Goal: Transaction & Acquisition: Obtain resource

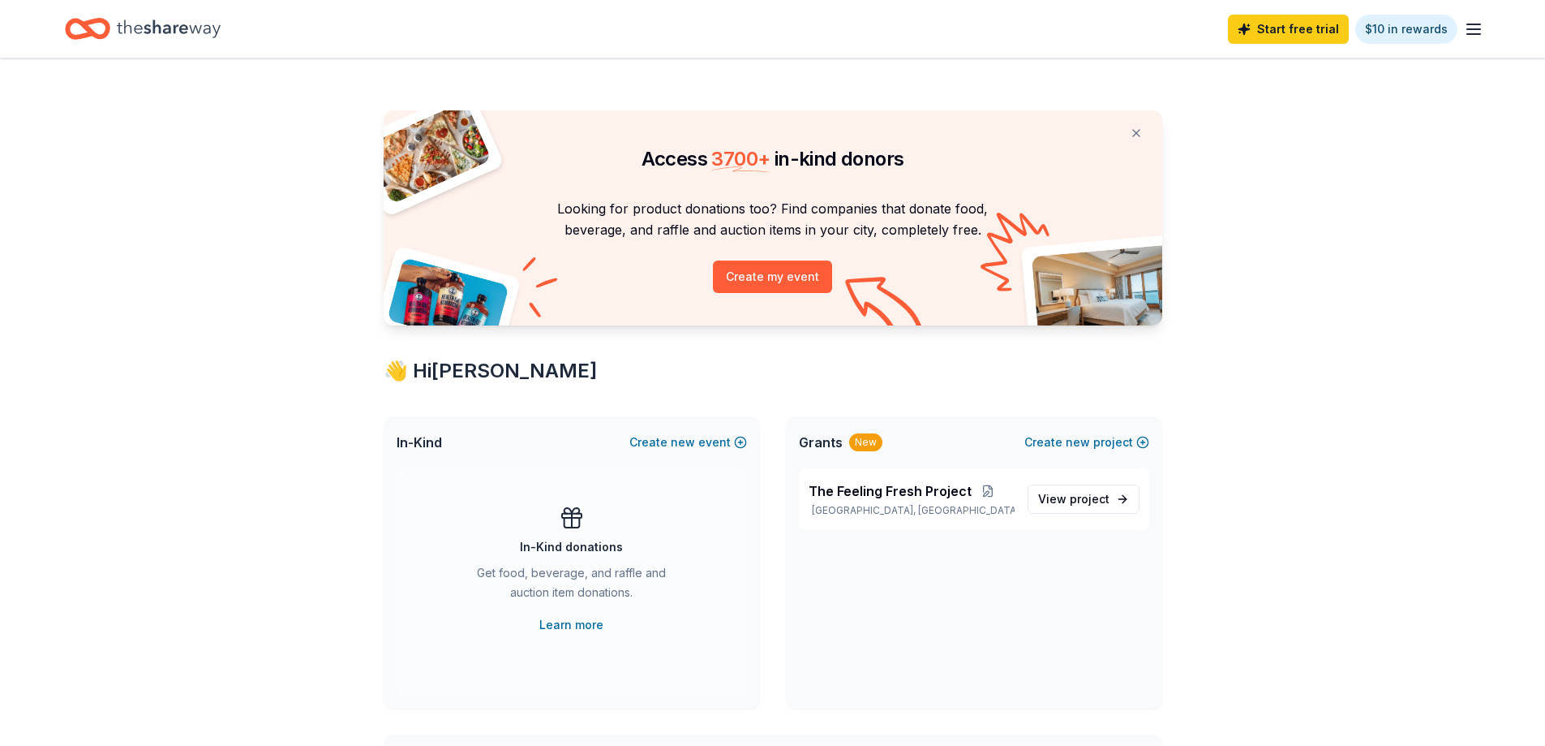
click at [170, 28] on icon "Home" at bounding box center [169, 28] width 104 height 18
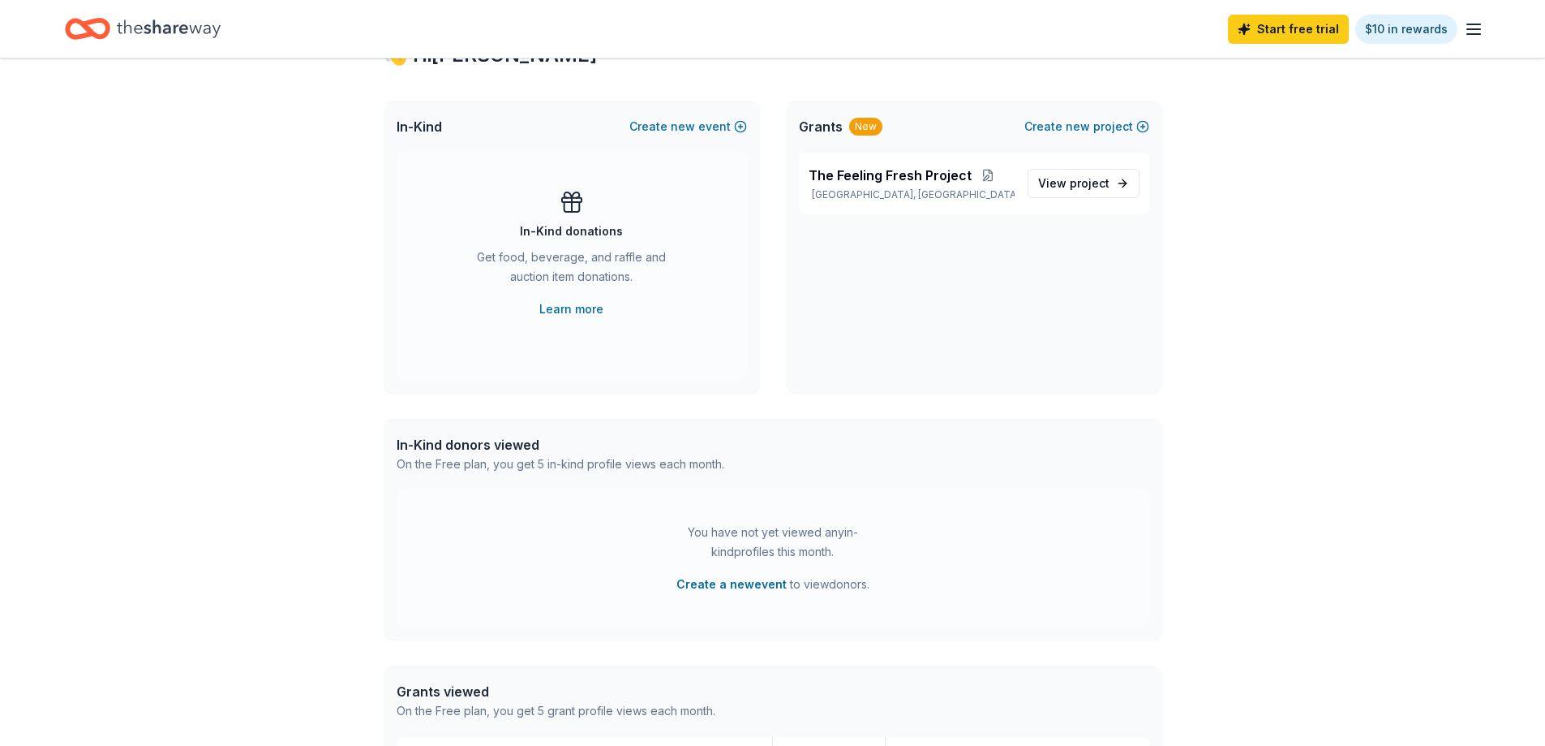
scroll to position [324, 0]
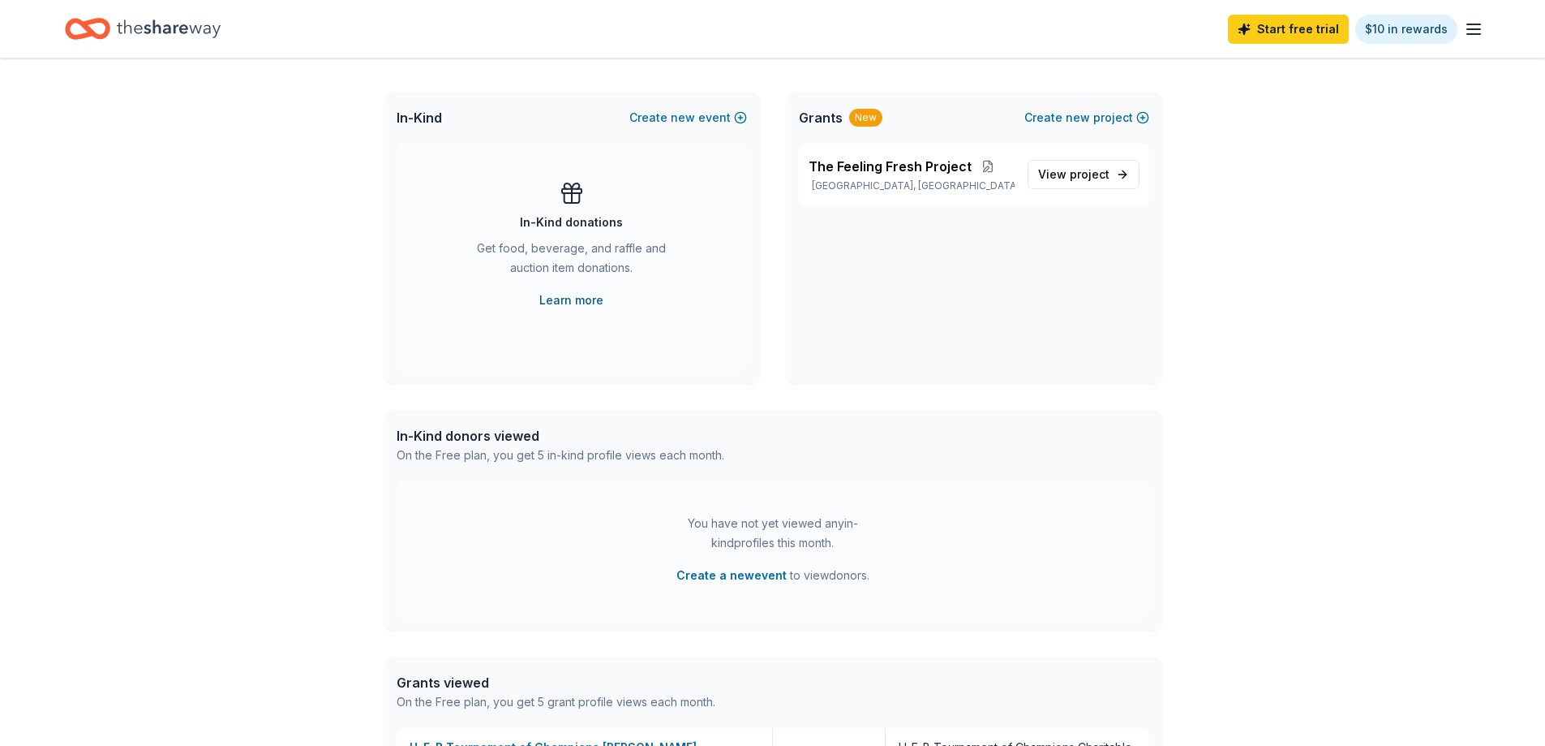
click at [578, 297] on link "Learn more" at bounding box center [571, 299] width 64 height 19
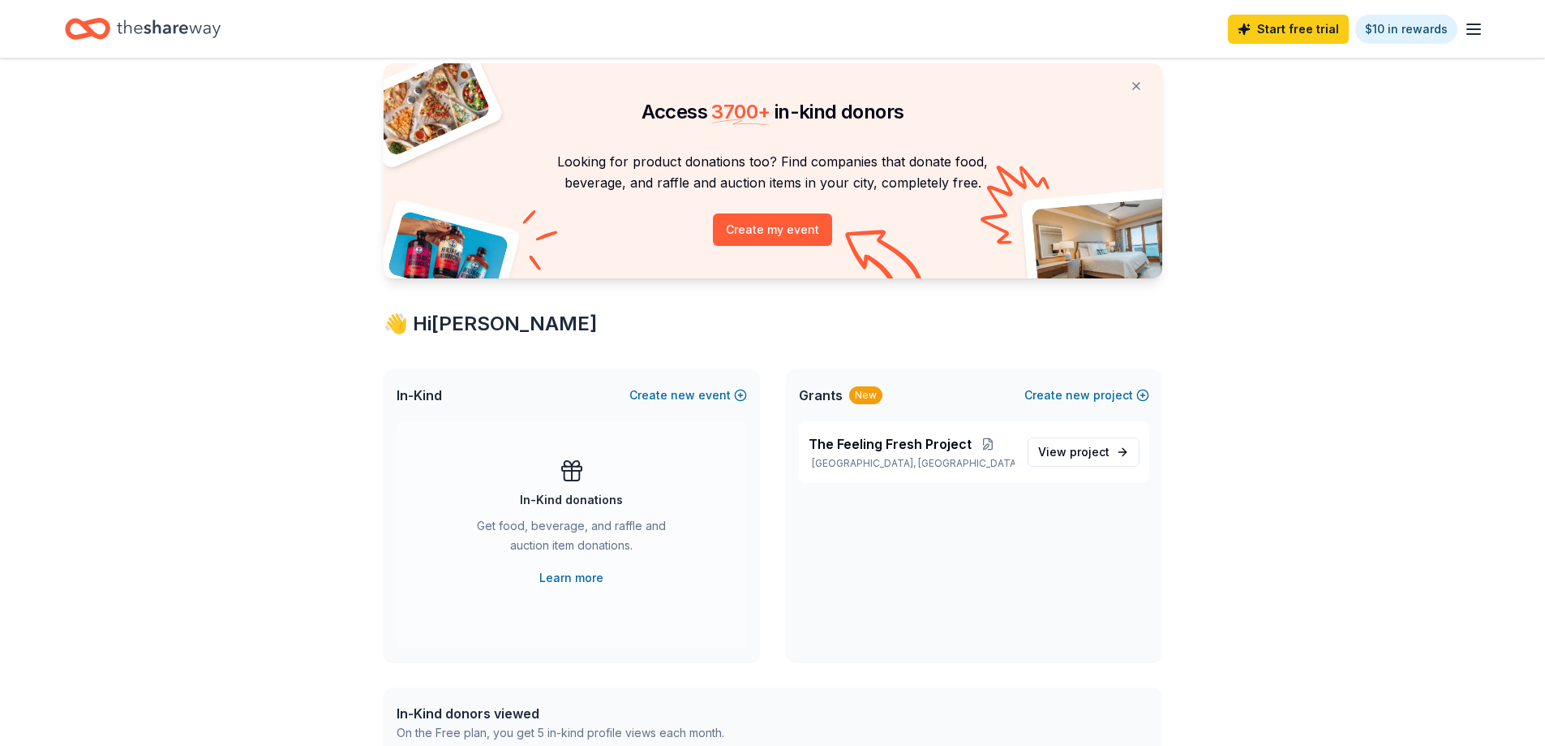
scroll to position [0, 0]
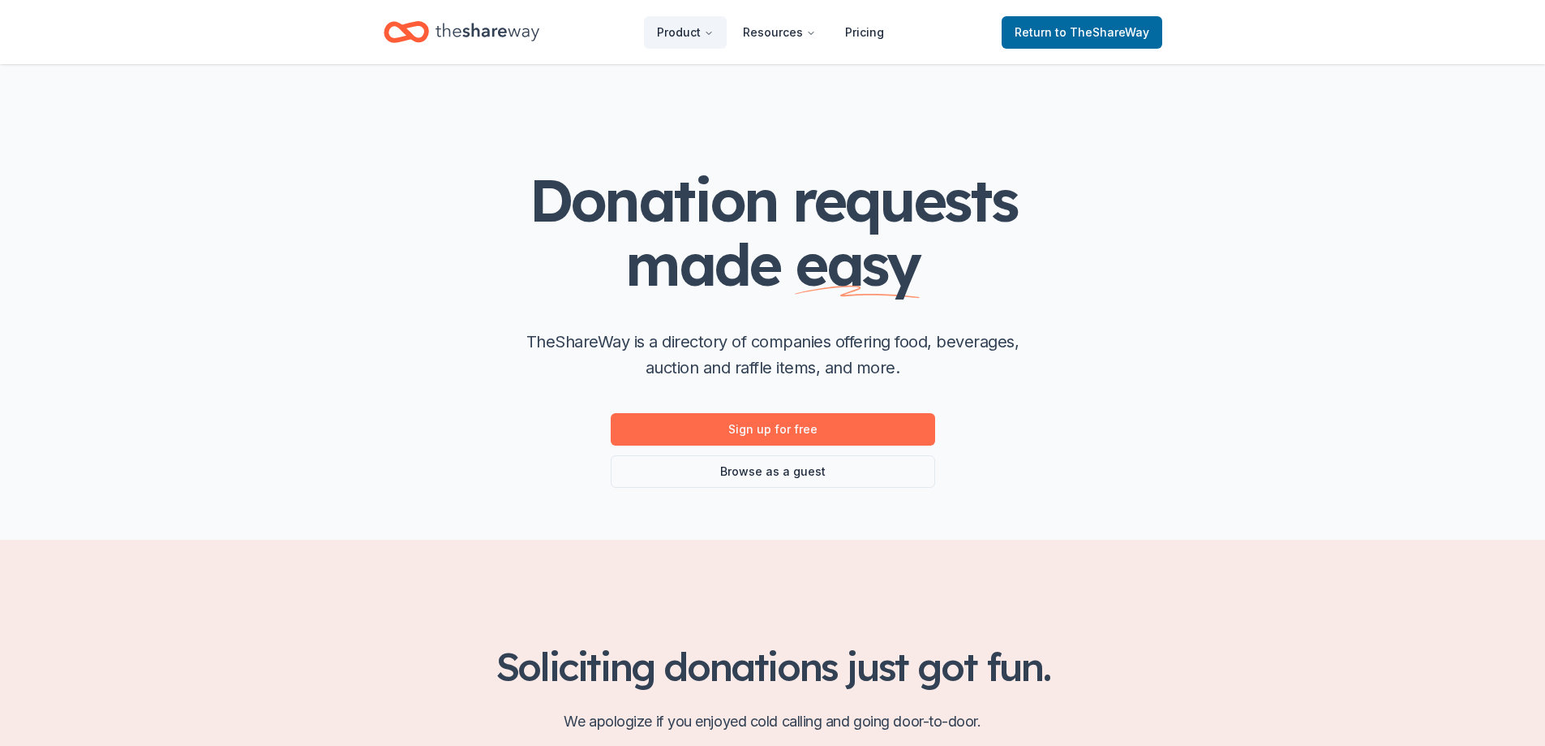
click at [754, 428] on link "Sign up for free" at bounding box center [773, 429] width 324 height 32
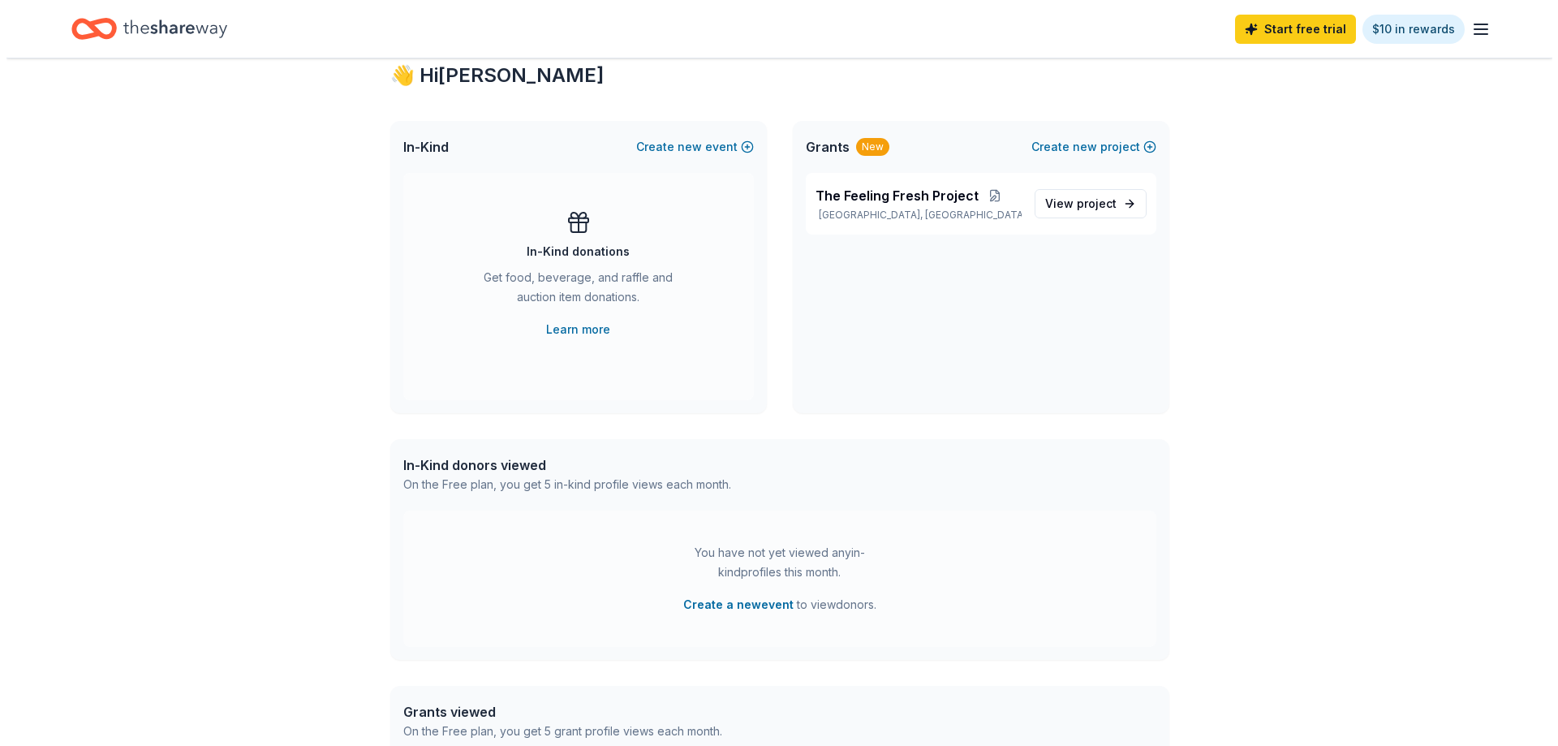
scroll to position [324, 0]
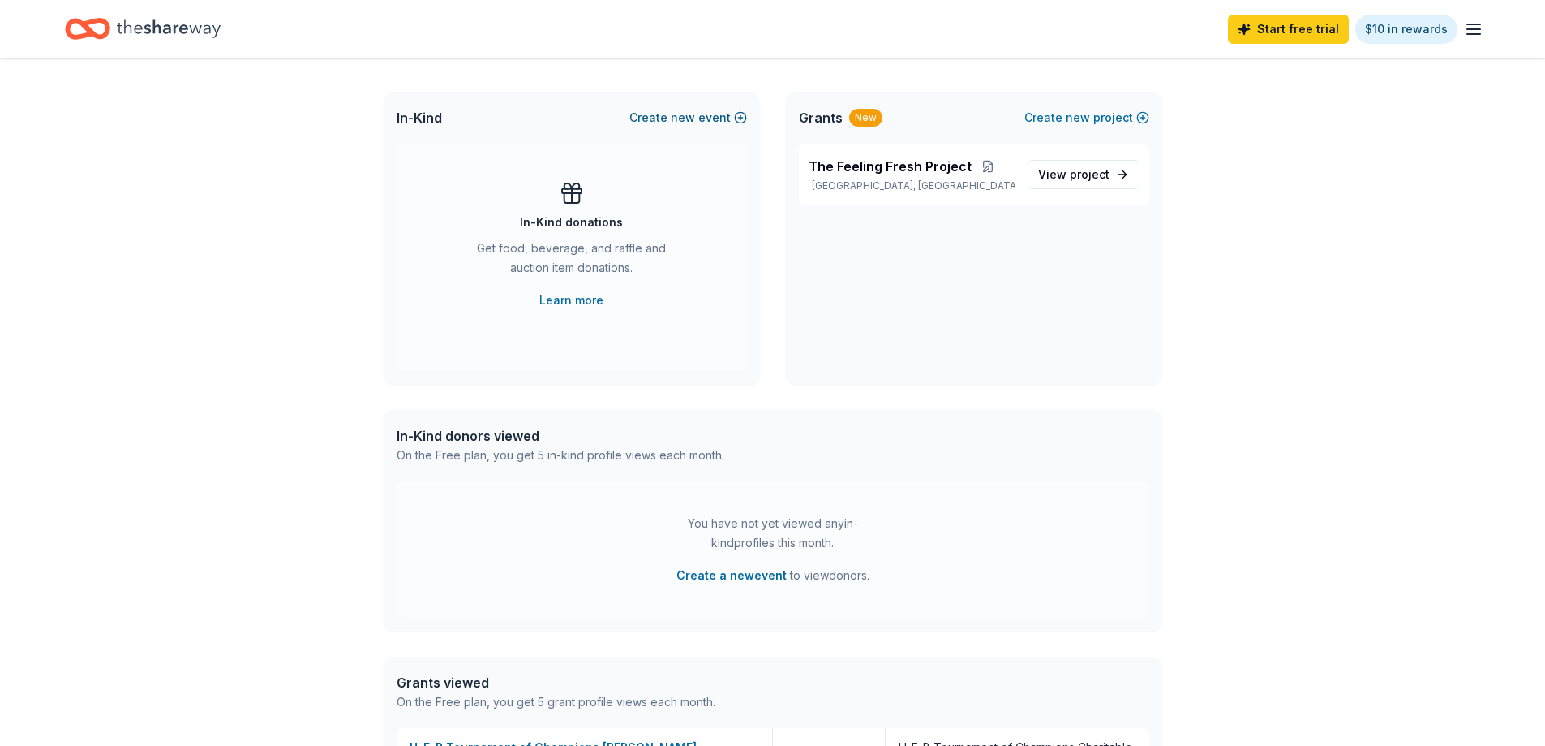
click at [688, 119] on span "new" at bounding box center [683, 117] width 24 height 19
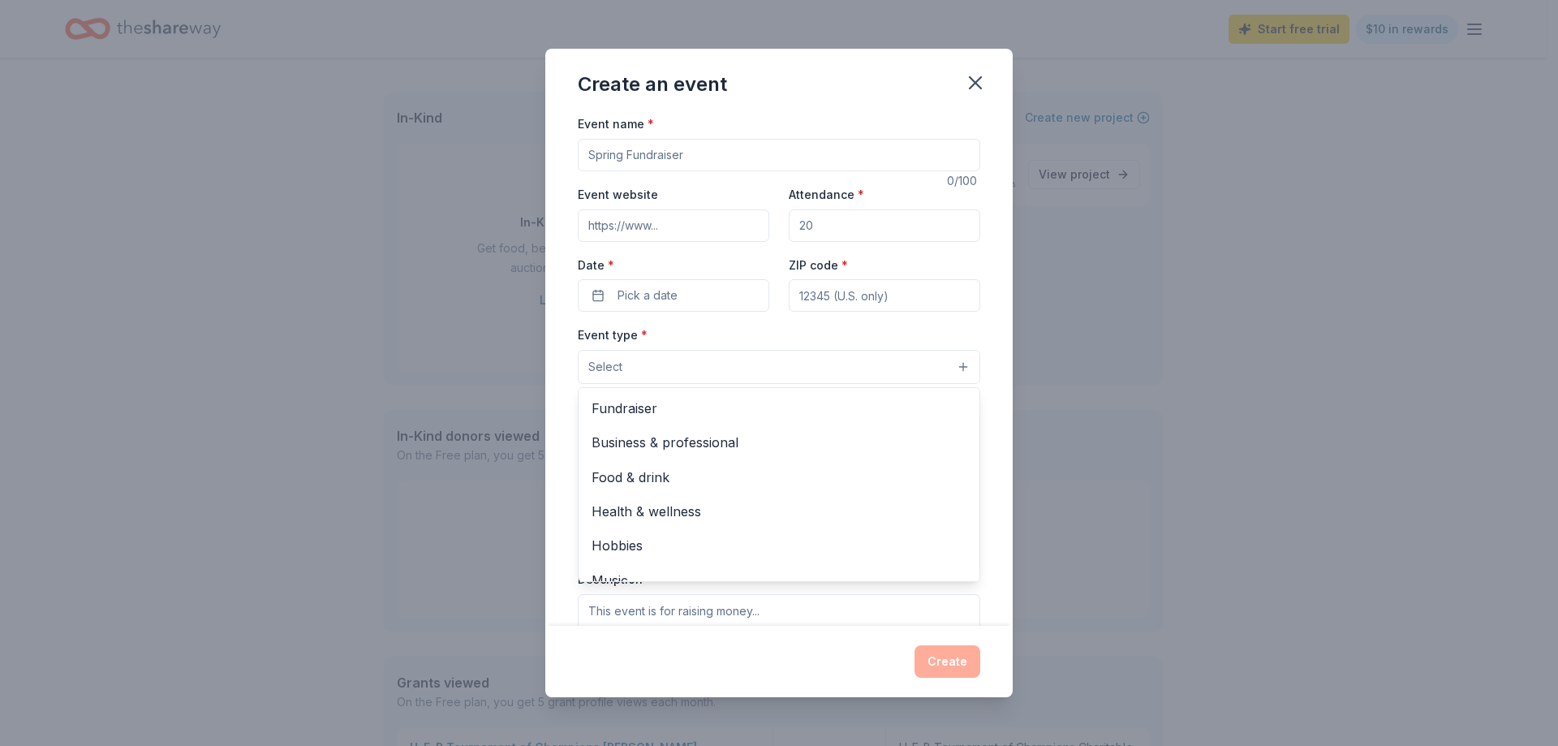
click at [685, 378] on button "Select" at bounding box center [779, 367] width 402 height 34
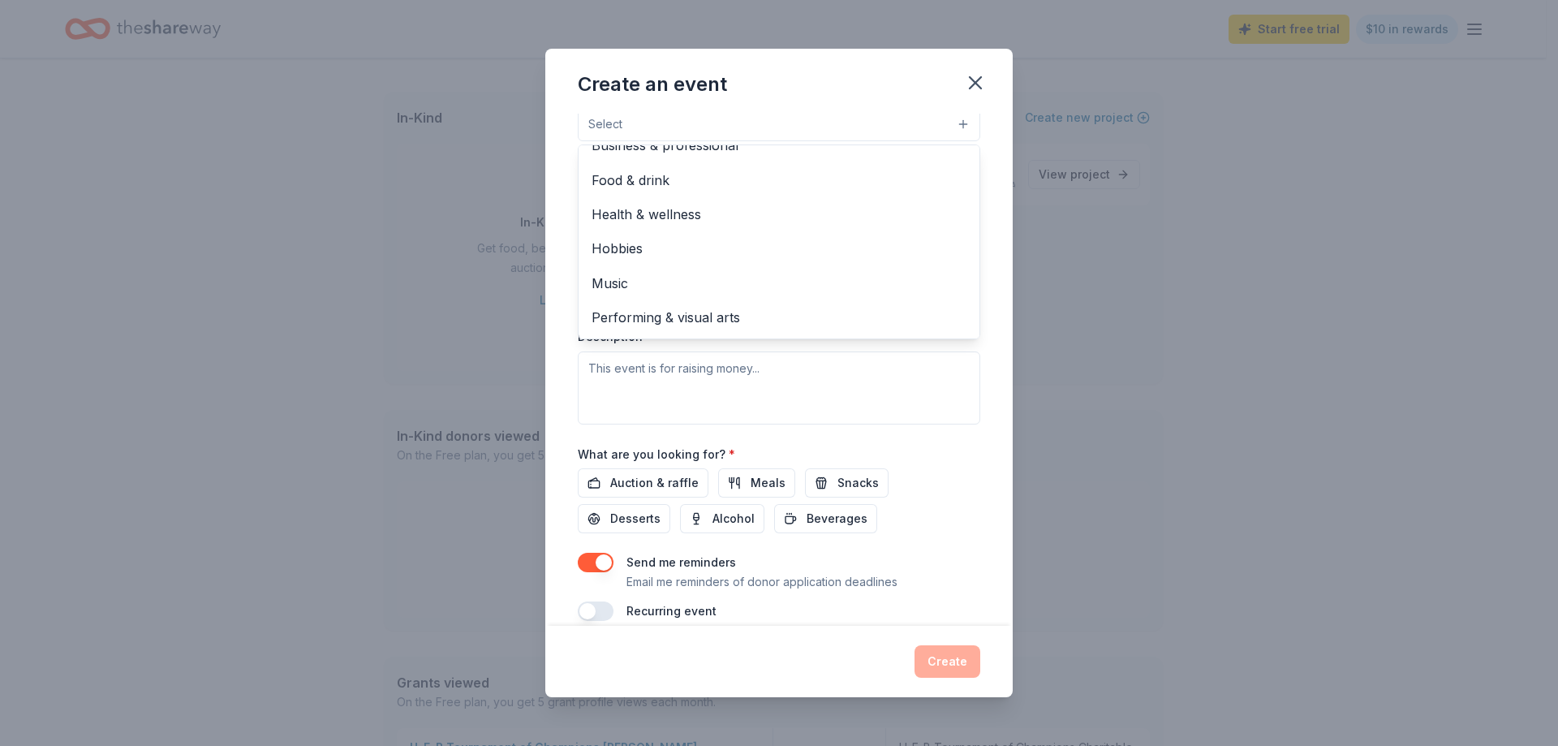
scroll to position [243, 0]
click at [973, 89] on div "Create an event Event name * 0 /100 Event website Attendance * Date * Pick a da…" at bounding box center [778, 372] width 467 height 647
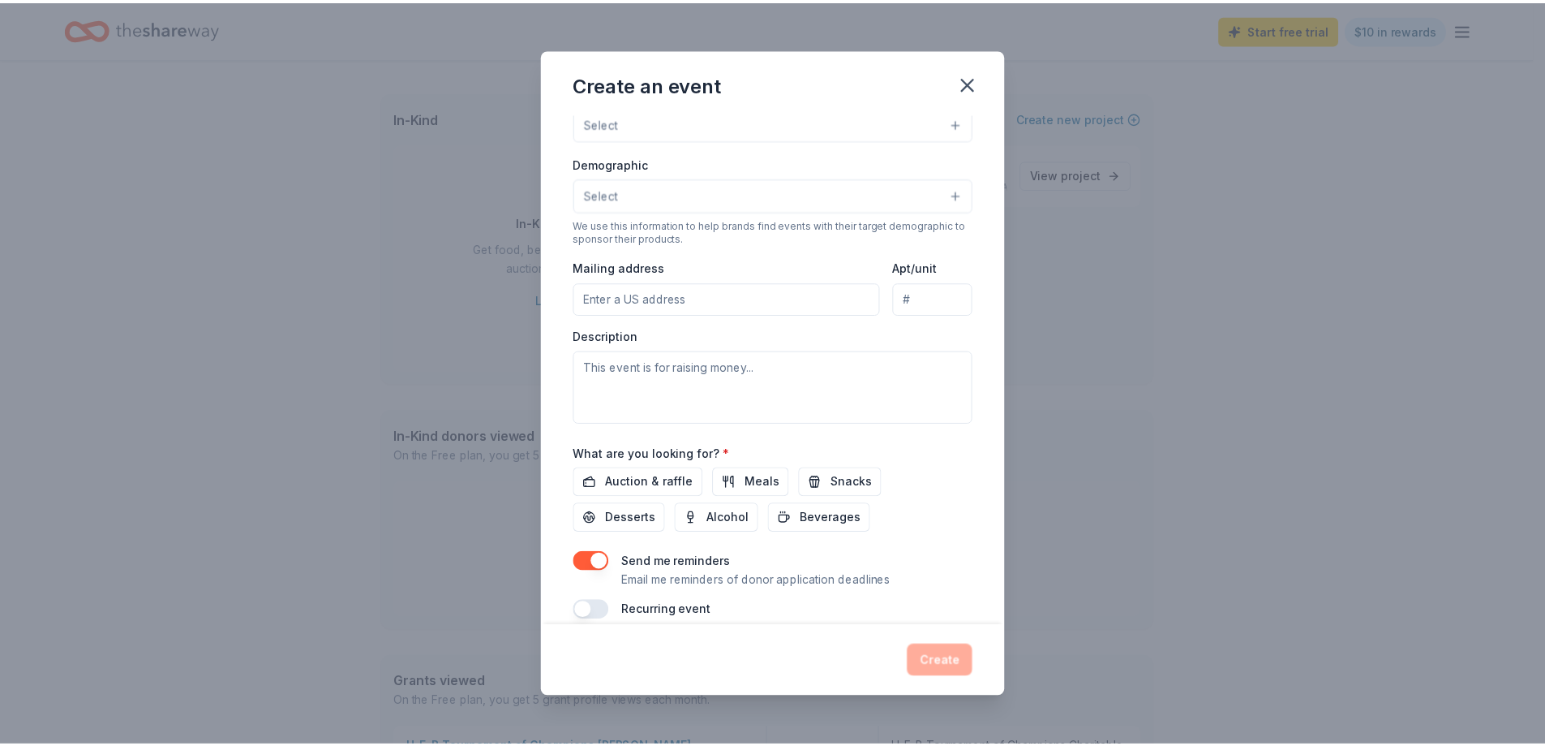
scroll to position [235, 0]
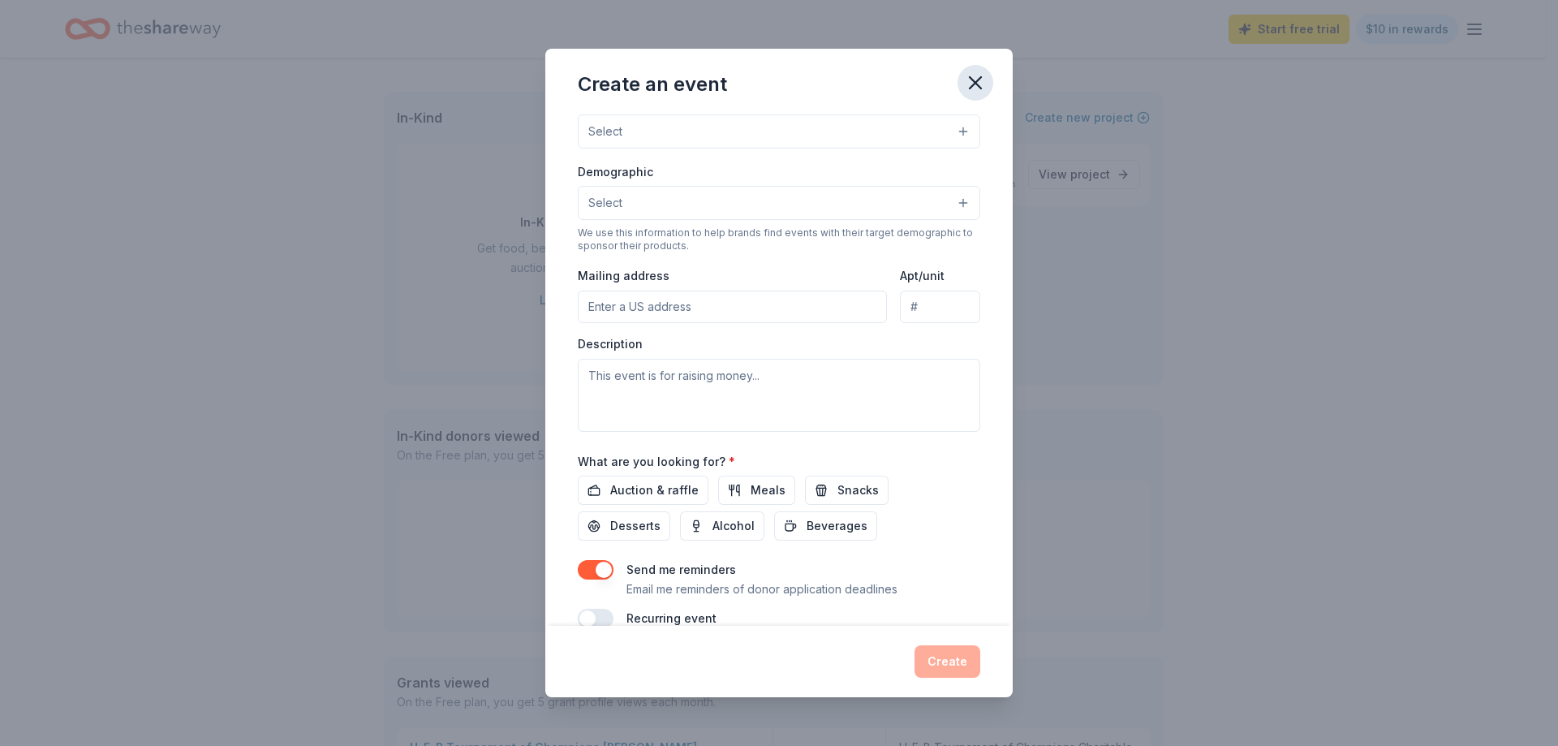
click at [973, 83] on icon "button" at bounding box center [974, 82] width 11 height 11
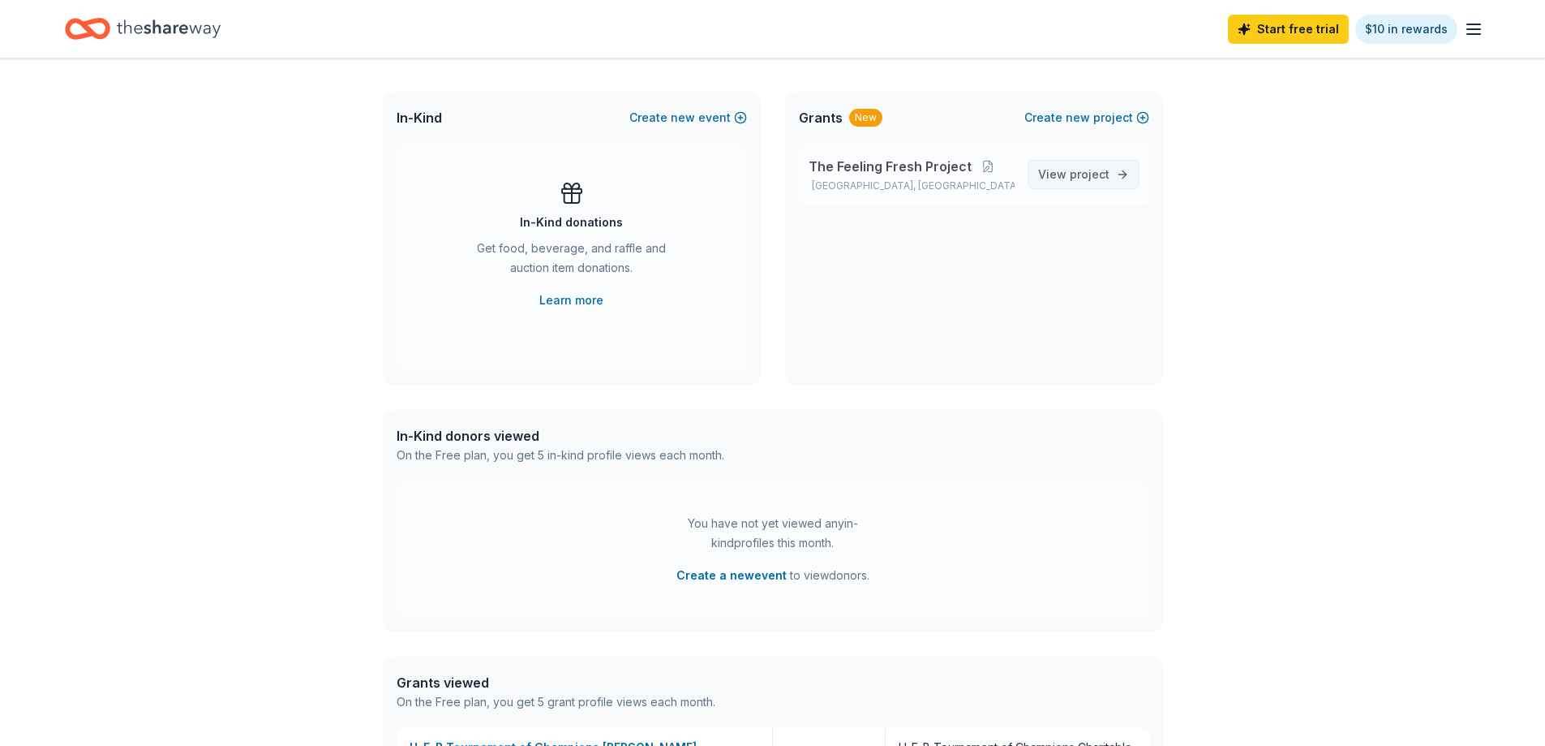
click at [1050, 171] on span "View project" at bounding box center [1073, 174] width 71 height 19
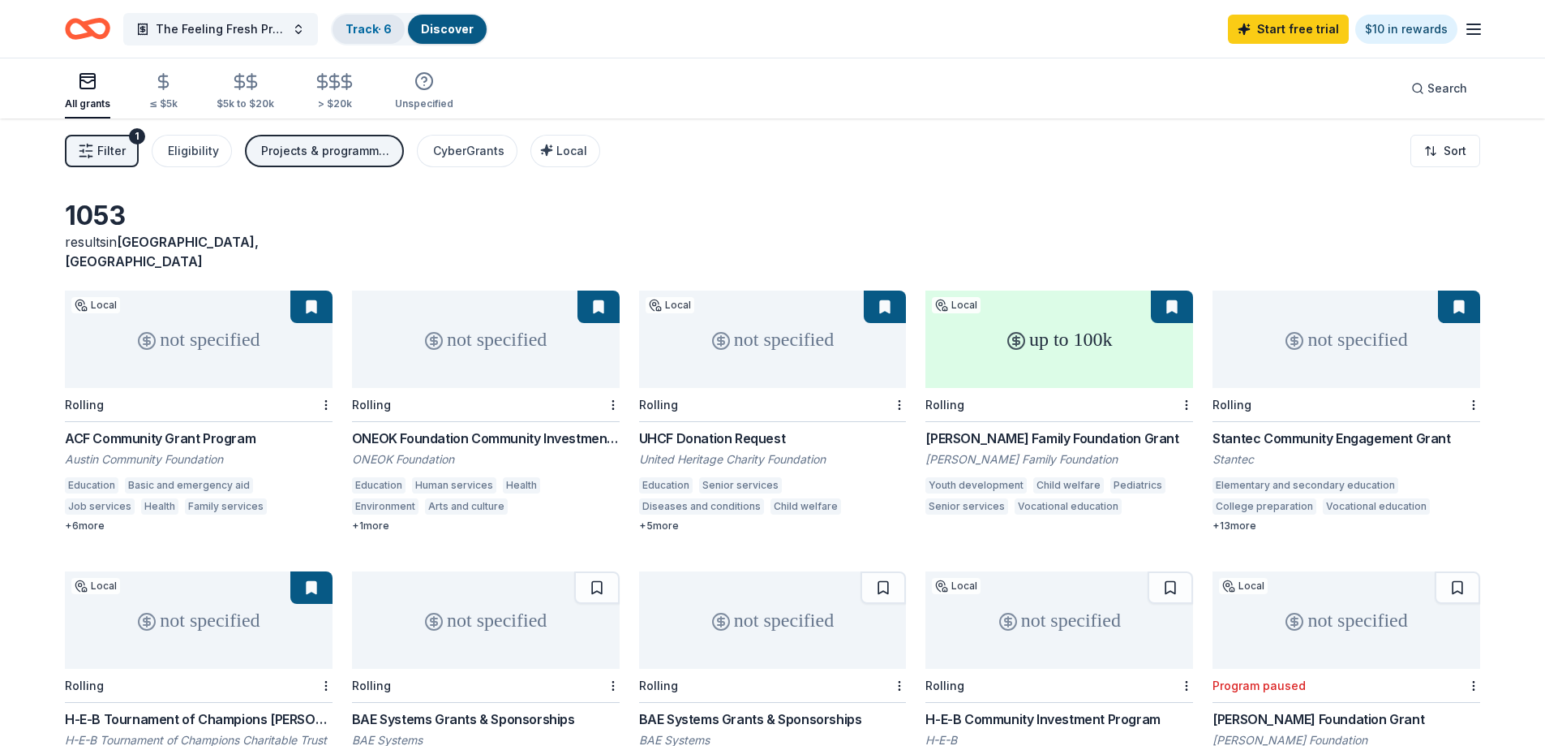
click at [385, 30] on link "Track · 6" at bounding box center [369, 29] width 46 height 14
click at [366, 28] on link "Track · 6" at bounding box center [369, 29] width 46 height 14
click at [363, 31] on link "Track · 6" at bounding box center [369, 29] width 46 height 14
click at [365, 31] on link "Track · 6" at bounding box center [369, 29] width 46 height 14
click at [395, 24] on div "Track · 6" at bounding box center [369, 29] width 72 height 29
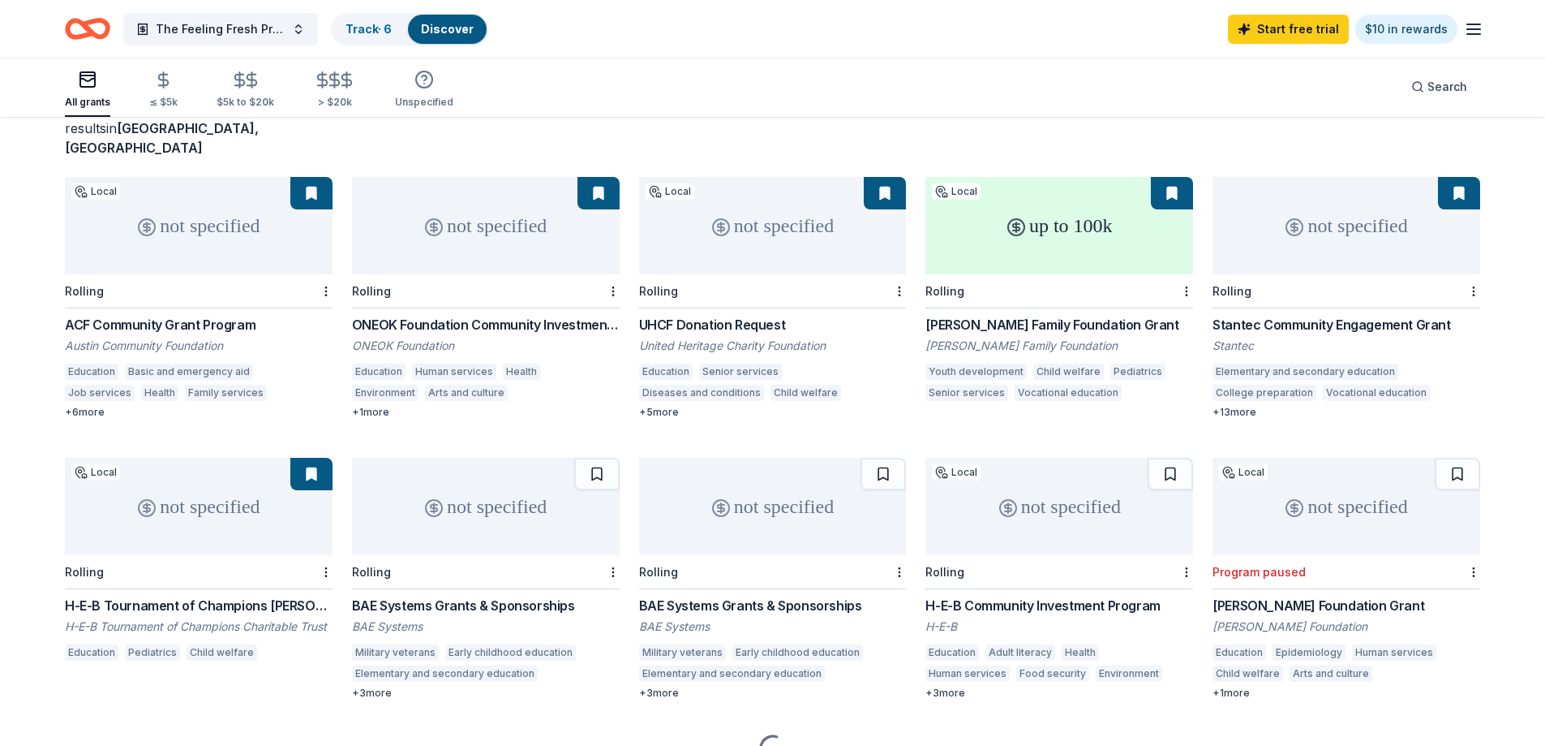
scroll to position [178, 0]
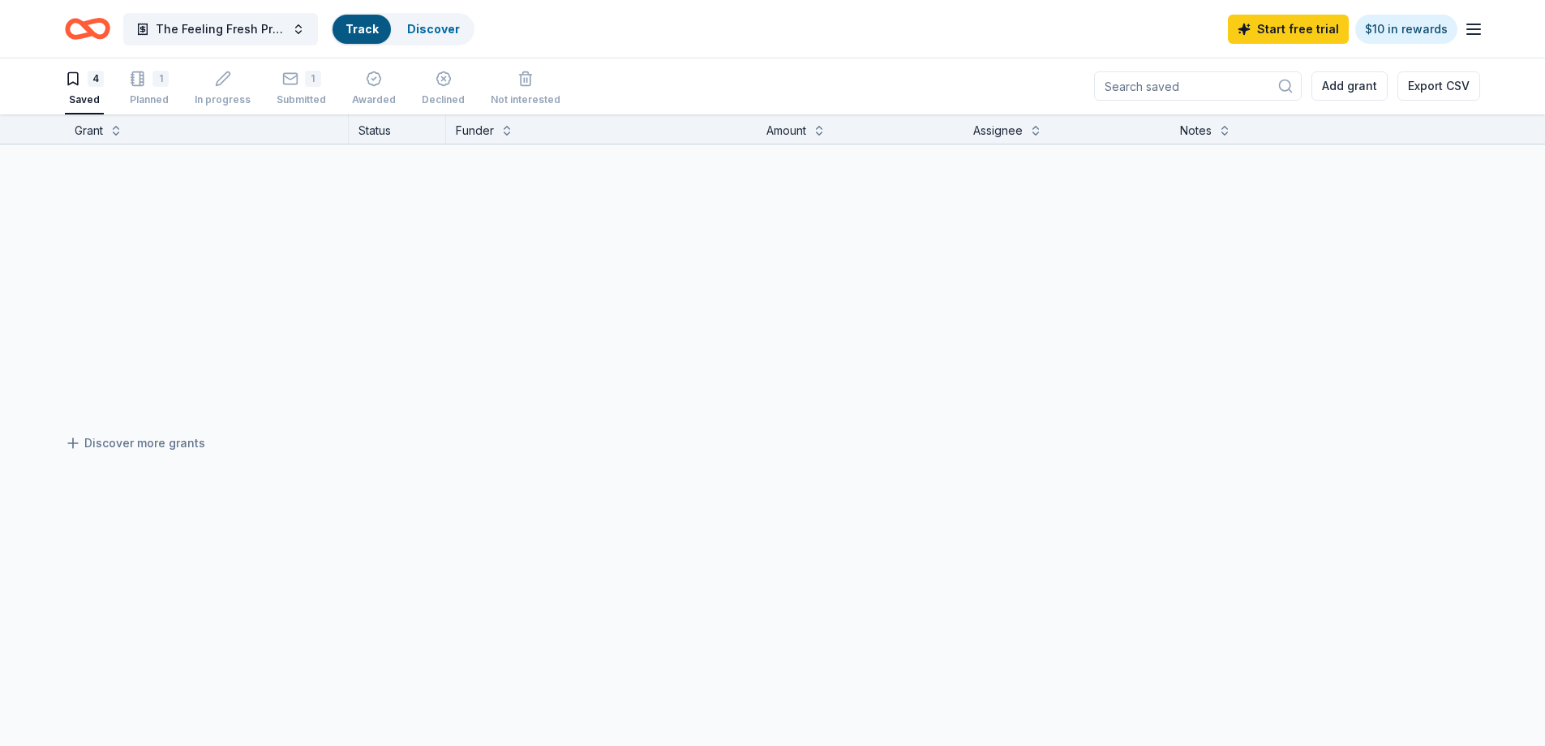
scroll to position [1, 0]
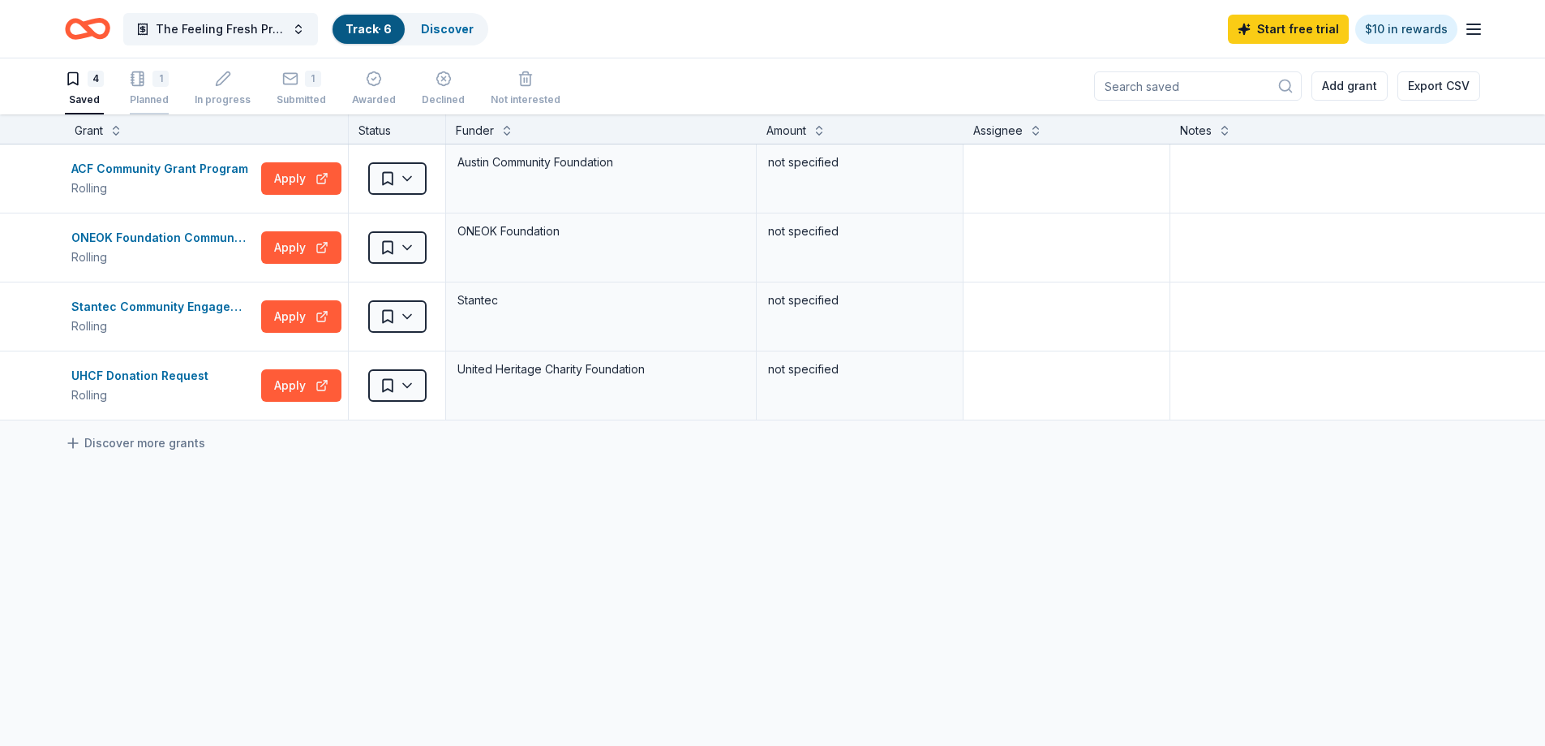
click at [143, 78] on rect "button" at bounding box center [137, 79] width 11 height 14
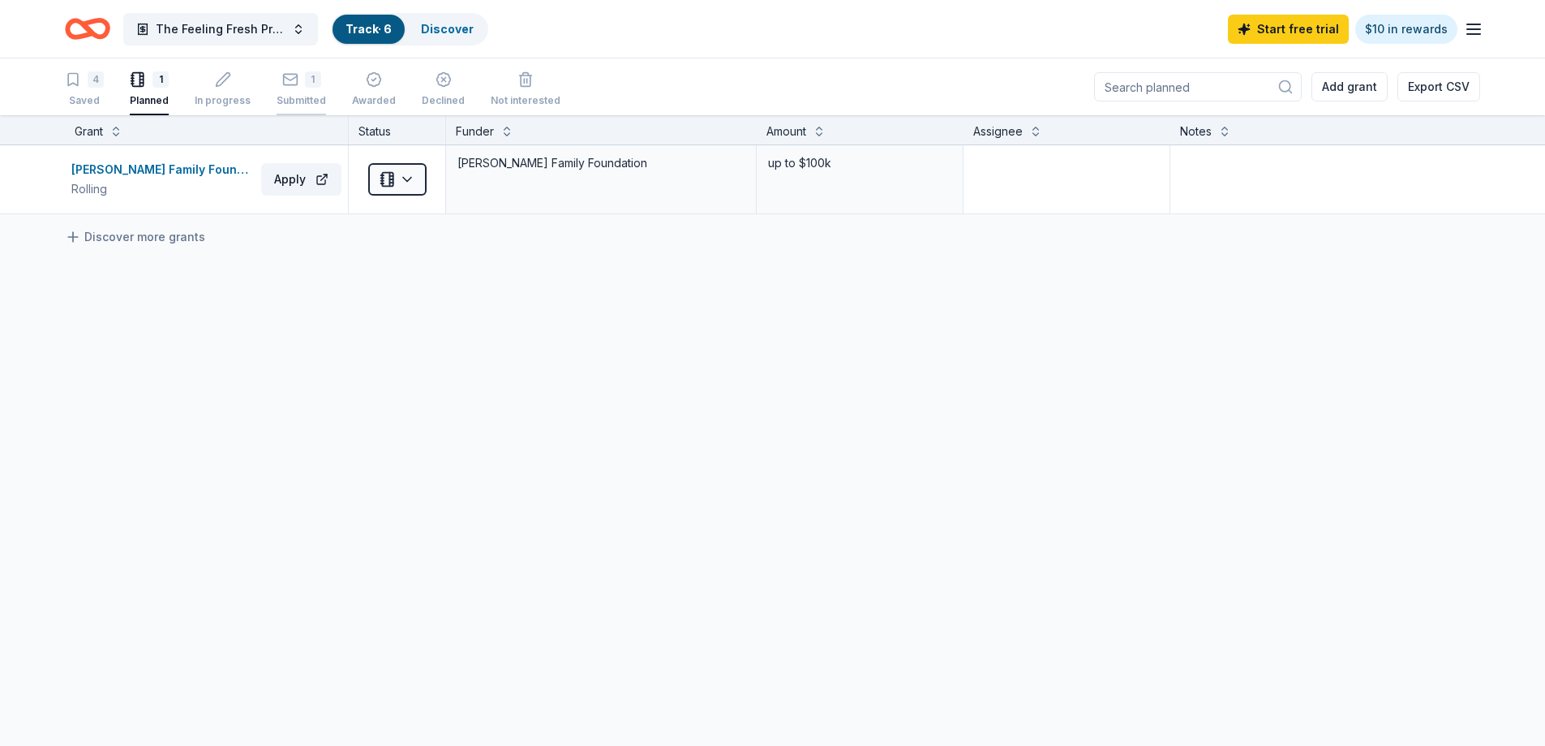
click at [286, 80] on icon "button" at bounding box center [290, 79] width 16 height 16
click at [151, 85] on div "1" at bounding box center [149, 79] width 39 height 16
click at [80, 79] on icon "button" at bounding box center [73, 79] width 16 height 16
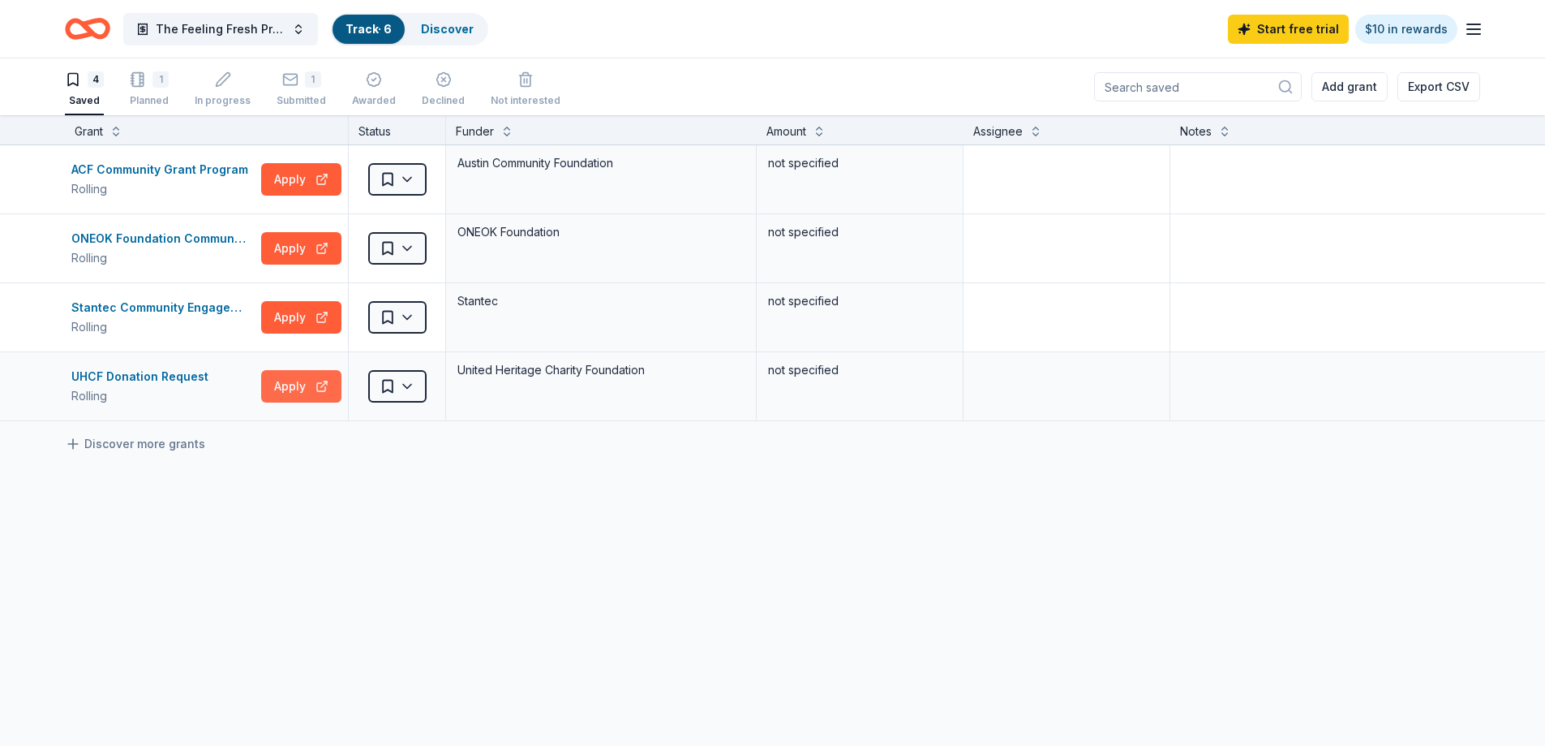
click at [286, 384] on button "Apply" at bounding box center [301, 386] width 80 height 32
click at [199, 309] on div "Stantec Community Engagement Grant" at bounding box center [162, 307] width 183 height 19
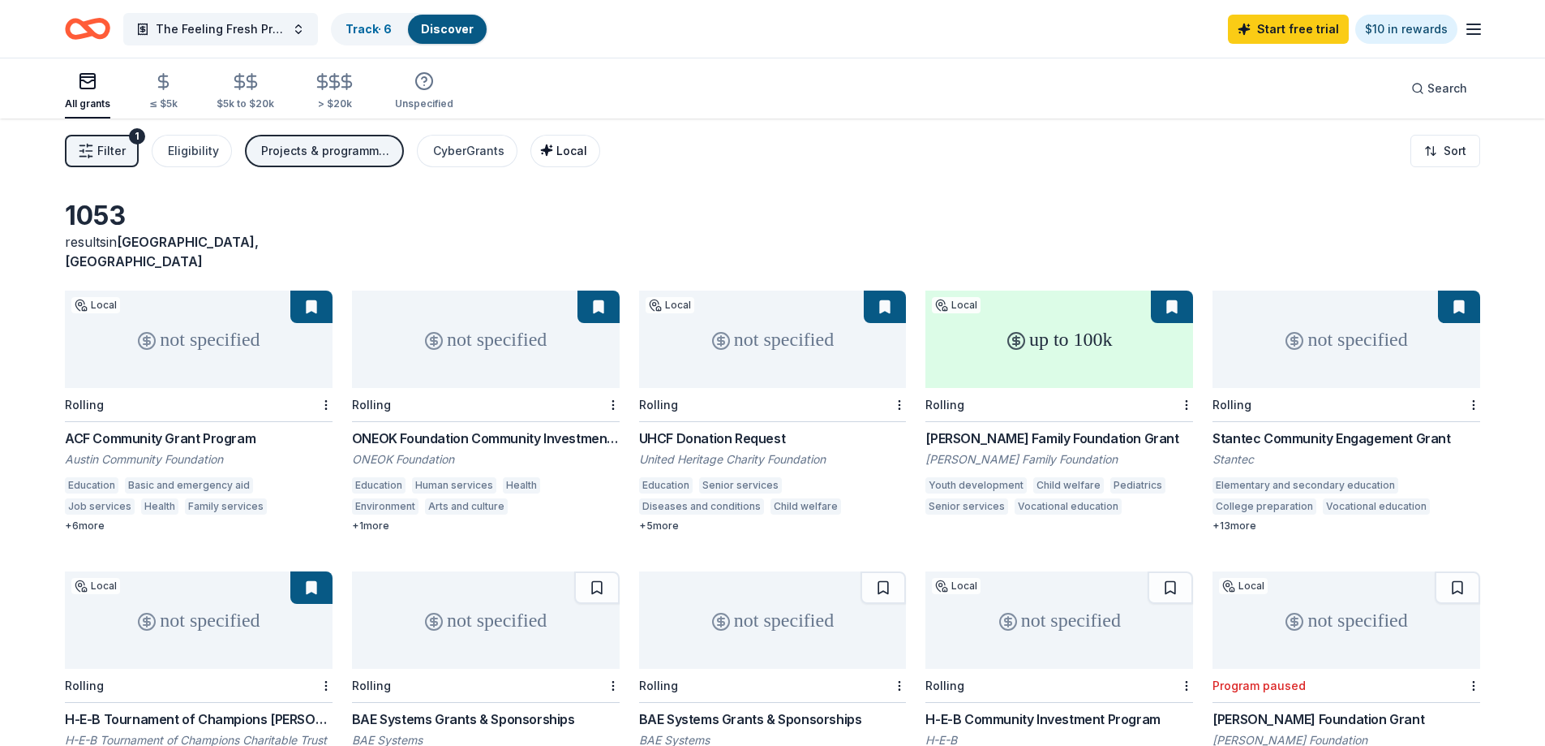
click at [557, 144] on span "Local" at bounding box center [572, 151] width 31 height 14
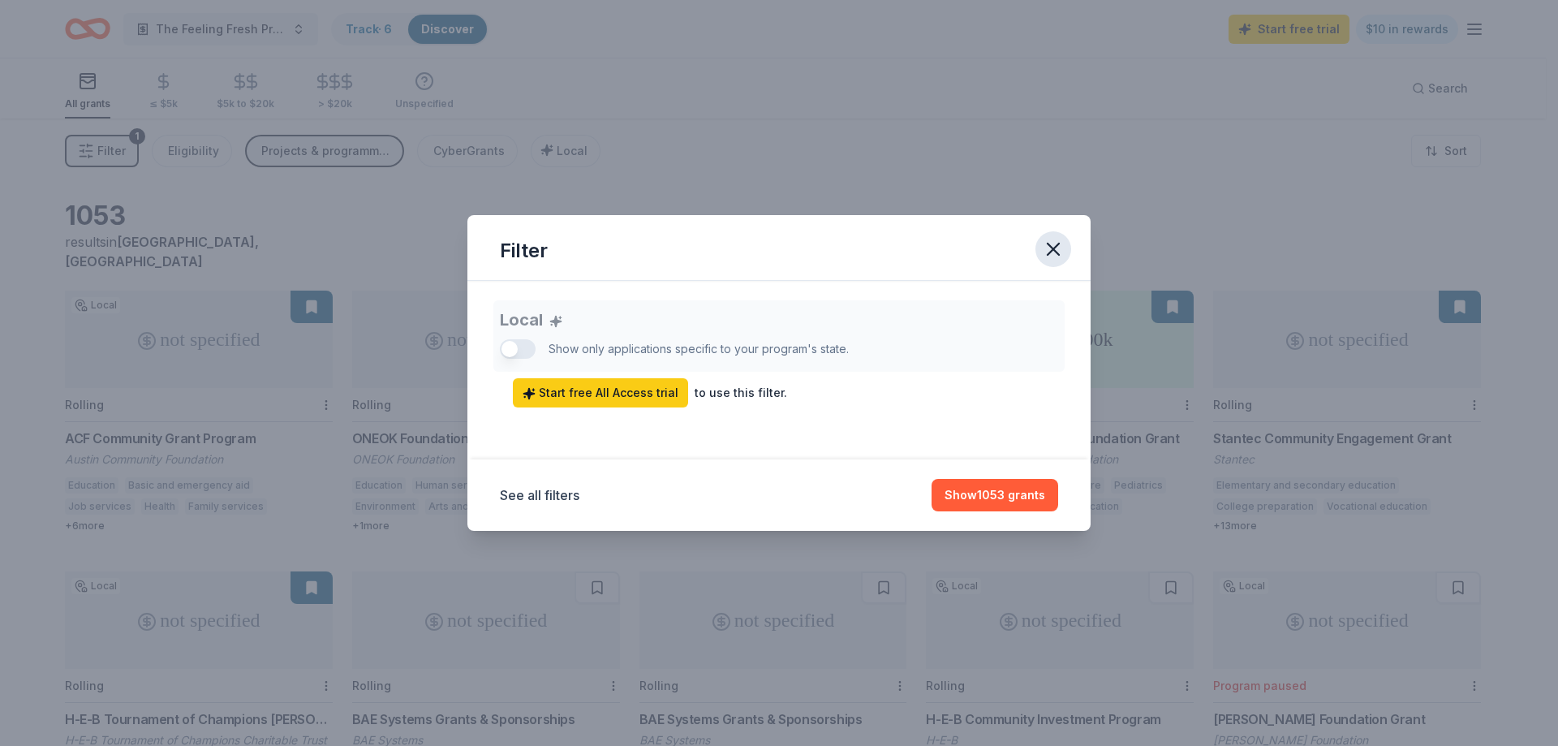
click at [1051, 247] on icon "button" at bounding box center [1052, 248] width 11 height 11
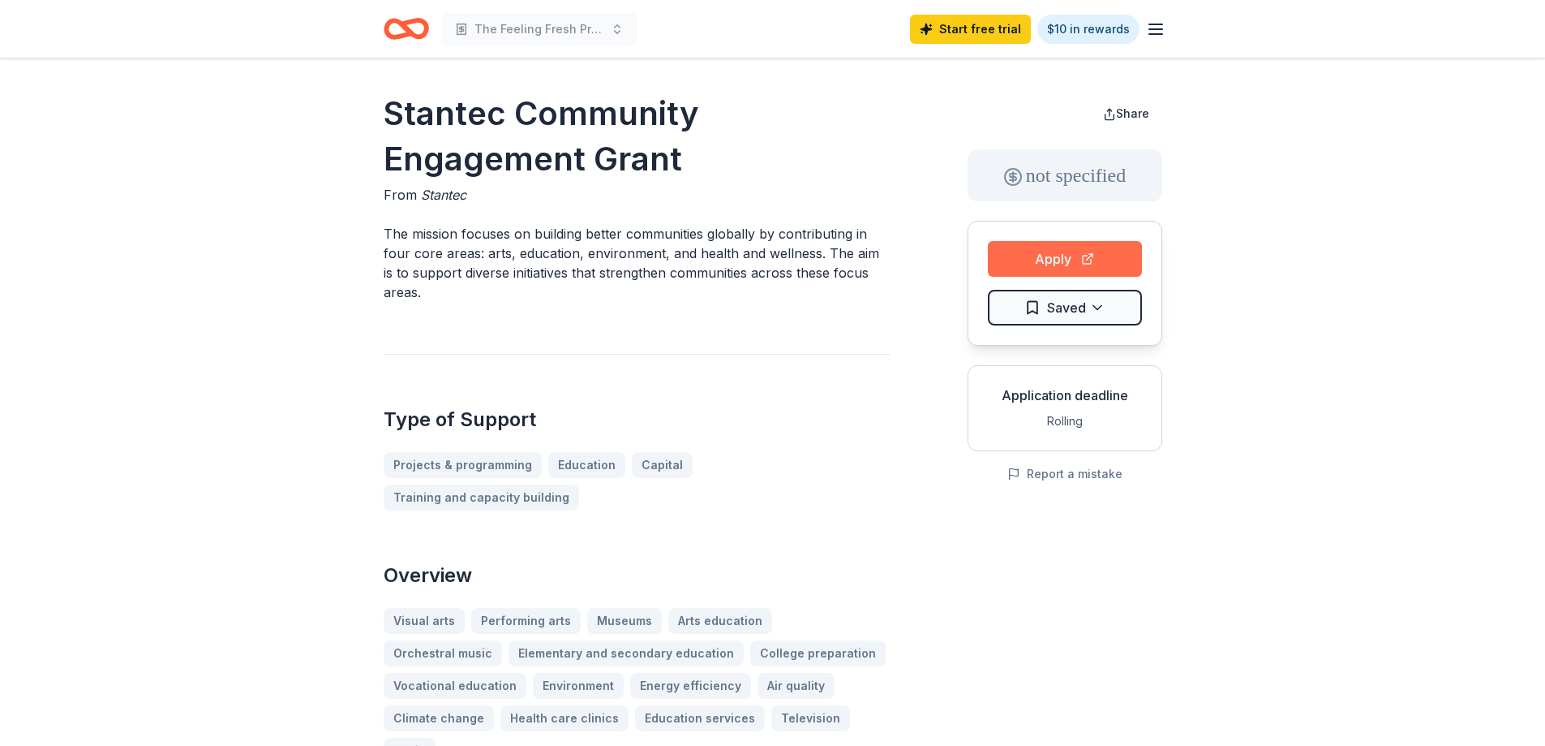
click at [1046, 260] on button "Apply" at bounding box center [1065, 259] width 154 height 36
